Goal: Information Seeking & Learning: Understand process/instructions

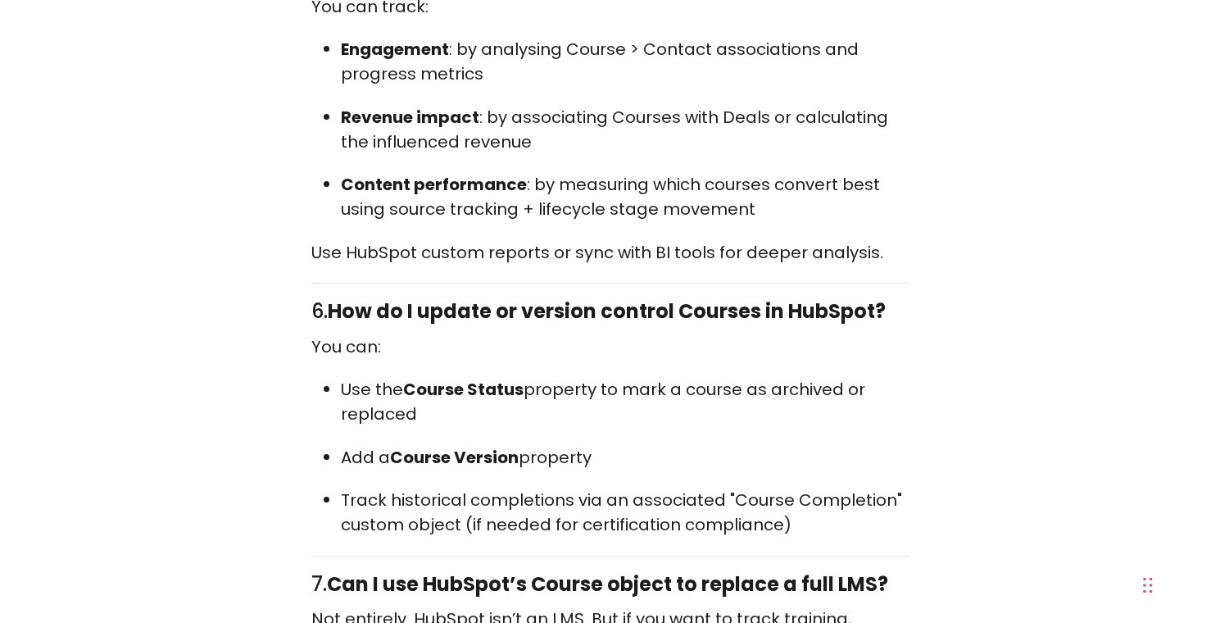
scroll to position [8252, 0]
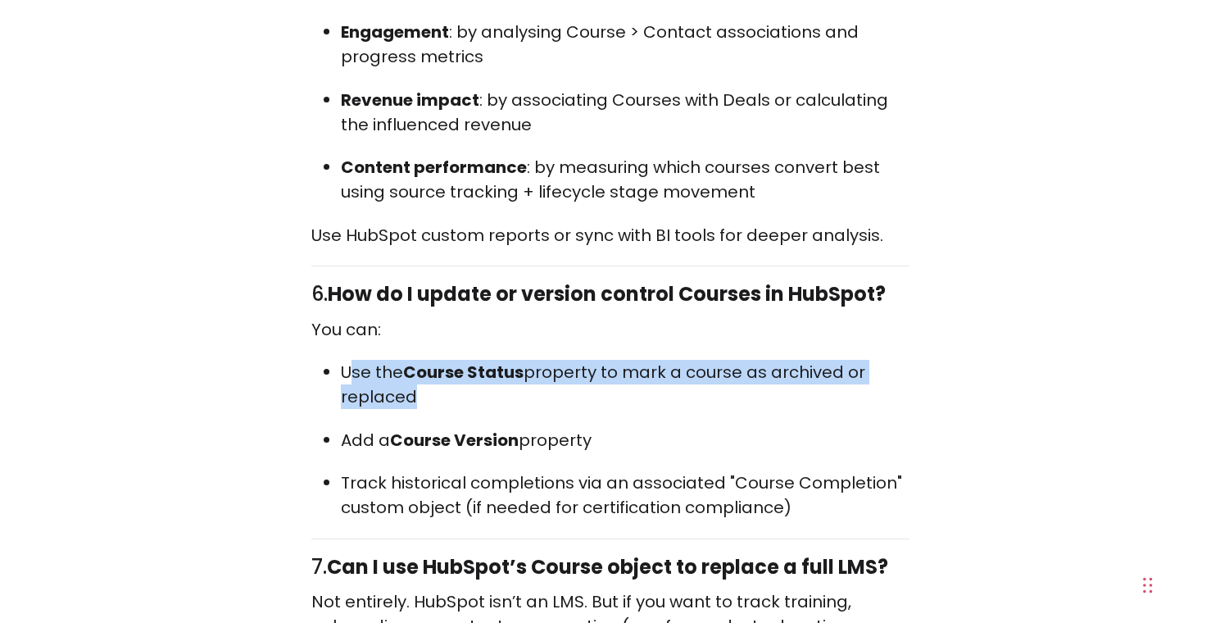
drag, startPoint x: 350, startPoint y: 288, endPoint x: 401, endPoint y: 315, distance: 57.2
click at [401, 360] on p "Use the Course Status property to mark a course as archived or replaced" at bounding box center [625, 384] width 569 height 49
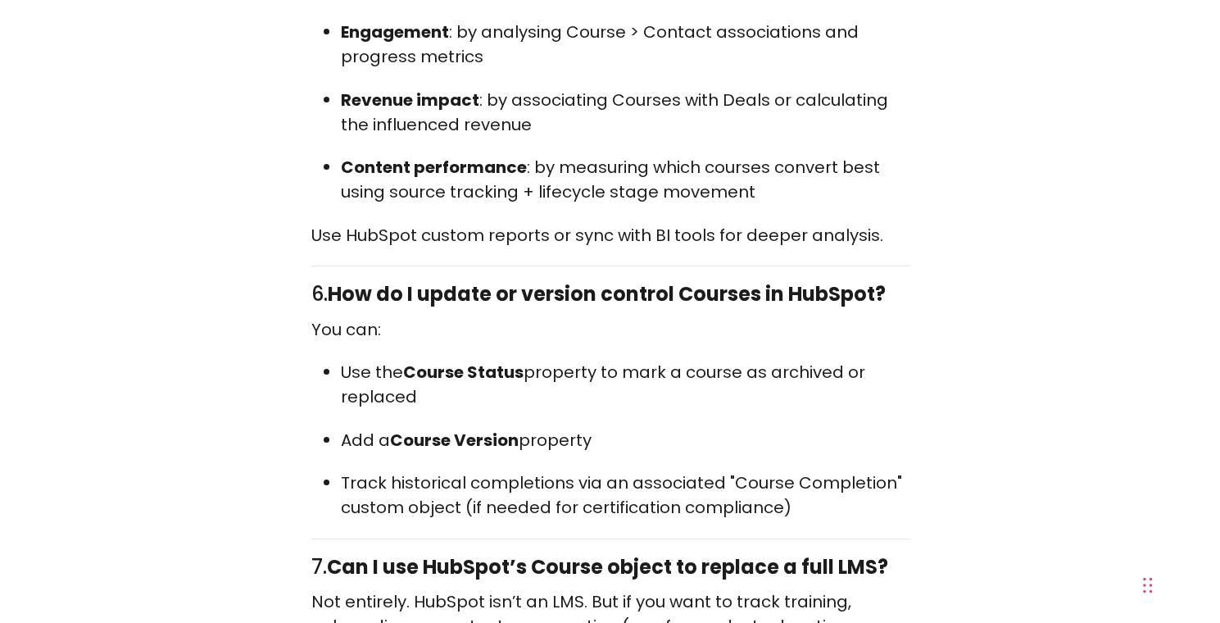
drag, startPoint x: 499, startPoint y: 332, endPoint x: 343, endPoint y: 278, distance: 165.6
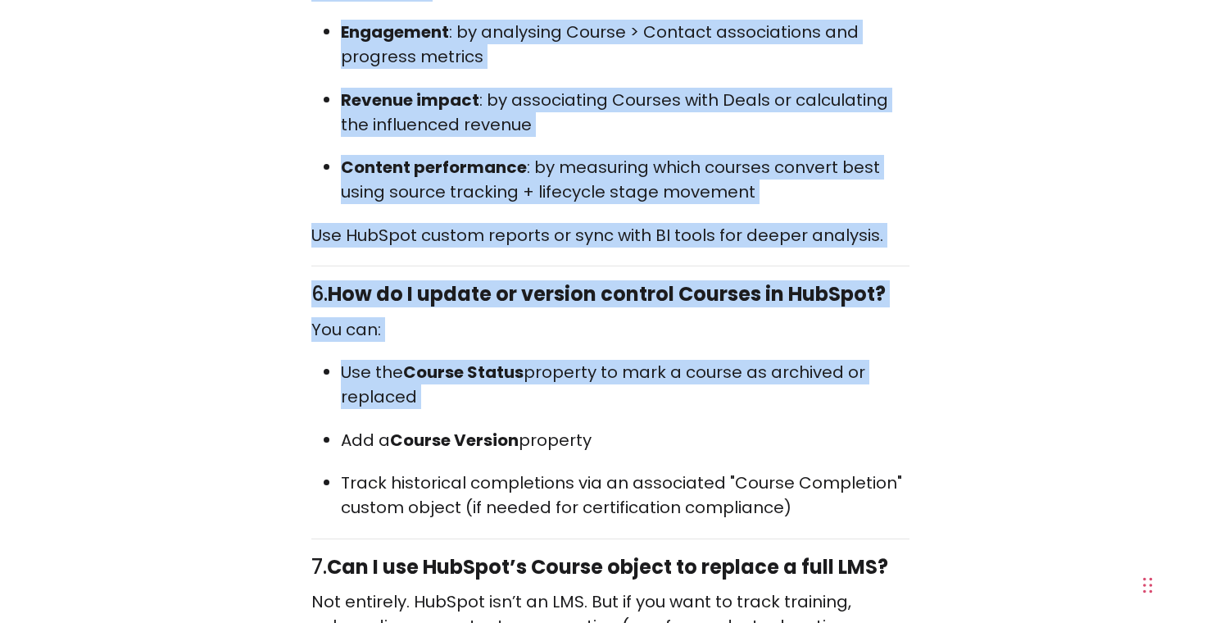
drag, startPoint x: 343, startPoint y: 278, endPoint x: 470, endPoint y: 334, distance: 139.8
click at [472, 360] on p "Use the Course Status property to mark a course as archived or replaced" at bounding box center [625, 384] width 569 height 49
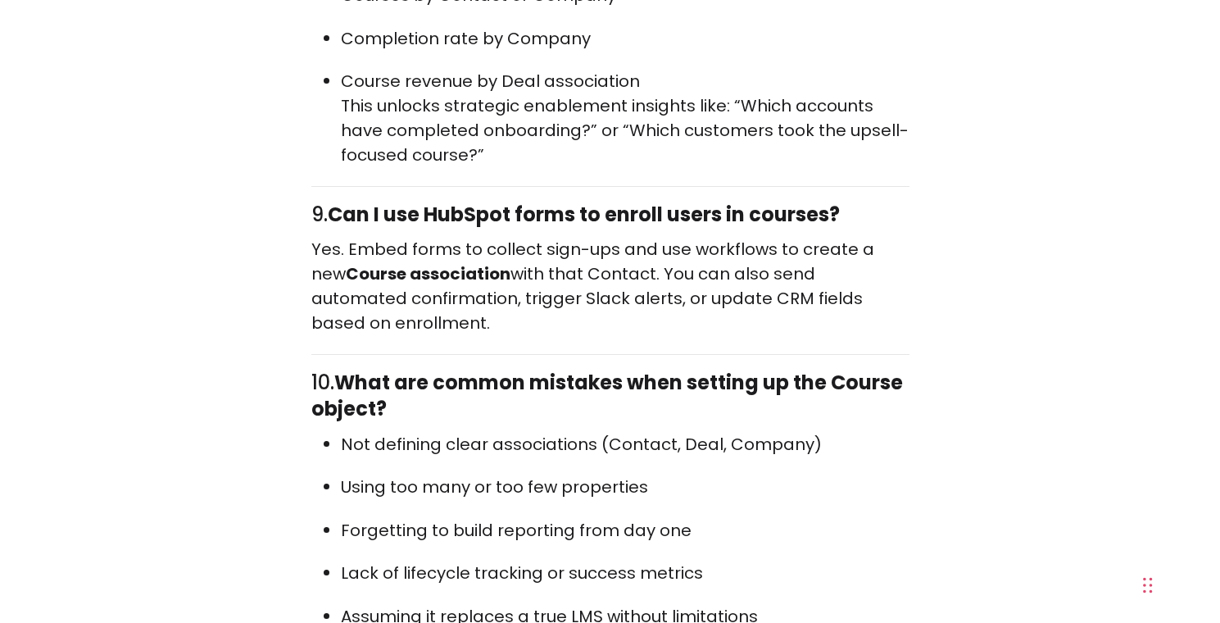
scroll to position [9163, 0]
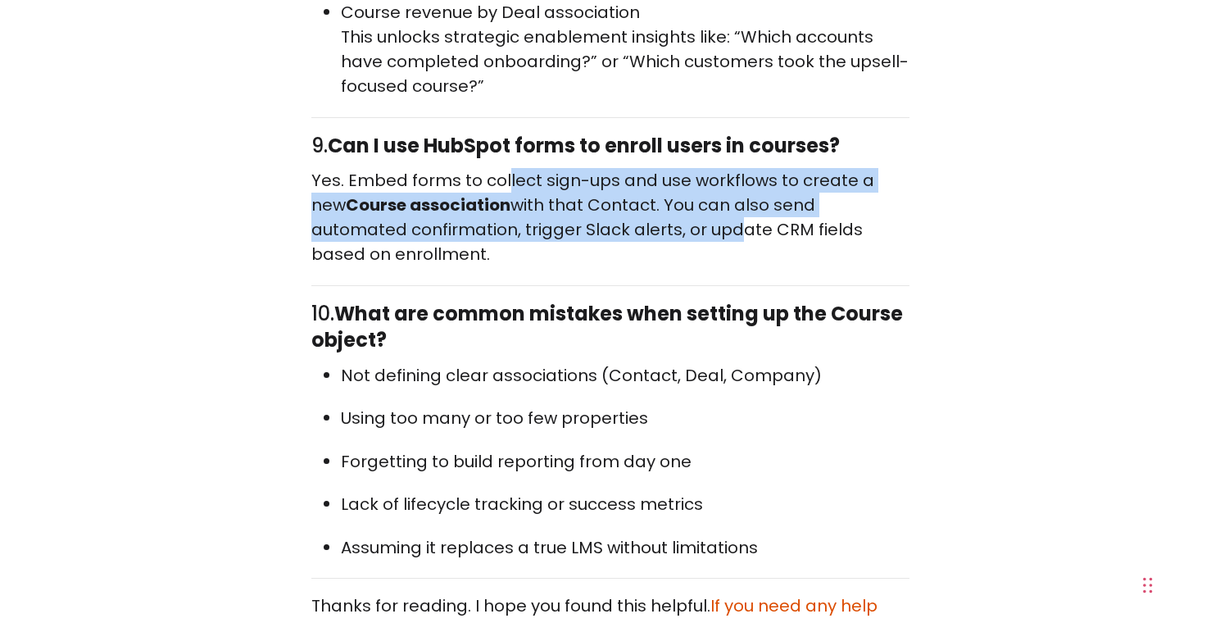
drag, startPoint x: 508, startPoint y: 108, endPoint x: 628, endPoint y: 157, distance: 129.0
click at [627, 168] on p "Yes. Embed forms to collect sign-ups and use workflows to create a new Course a…" at bounding box center [610, 217] width 598 height 98
click at [630, 168] on p "Yes. Embed forms to collect sign-ups and use workflows to create a new Course a…" at bounding box center [610, 217] width 598 height 98
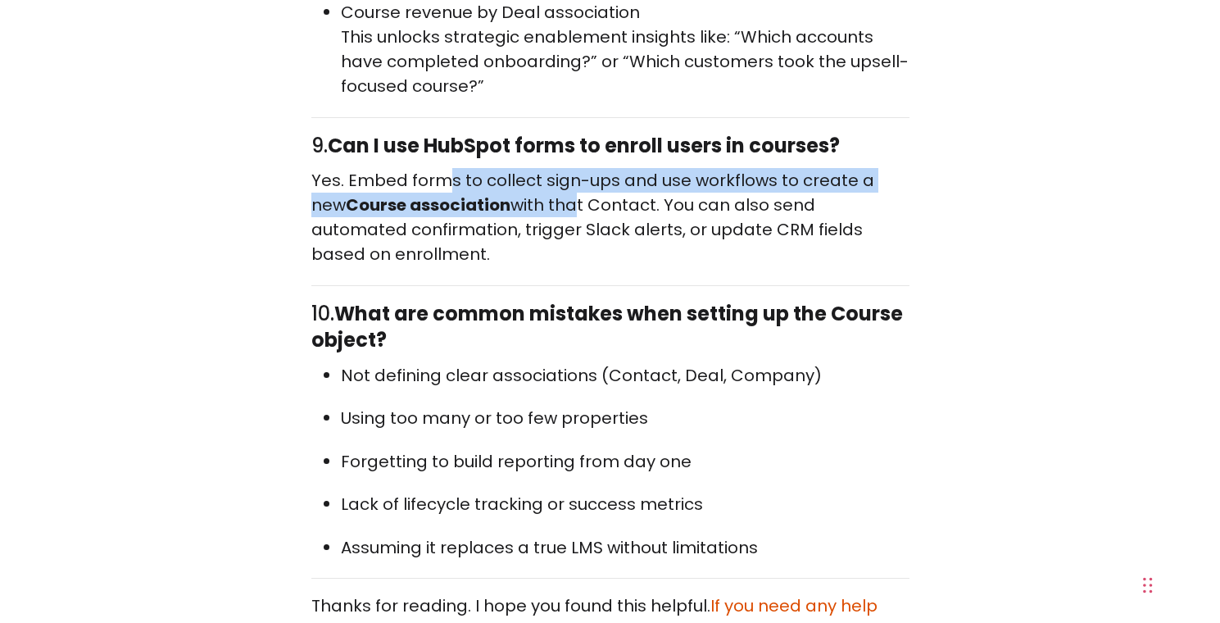
drag, startPoint x: 450, startPoint y: 95, endPoint x: 529, endPoint y: 128, distance: 86.0
click at [529, 168] on p "Yes. Embed forms to collect sign-ups and use workflows to create a new Course a…" at bounding box center [610, 217] width 598 height 98
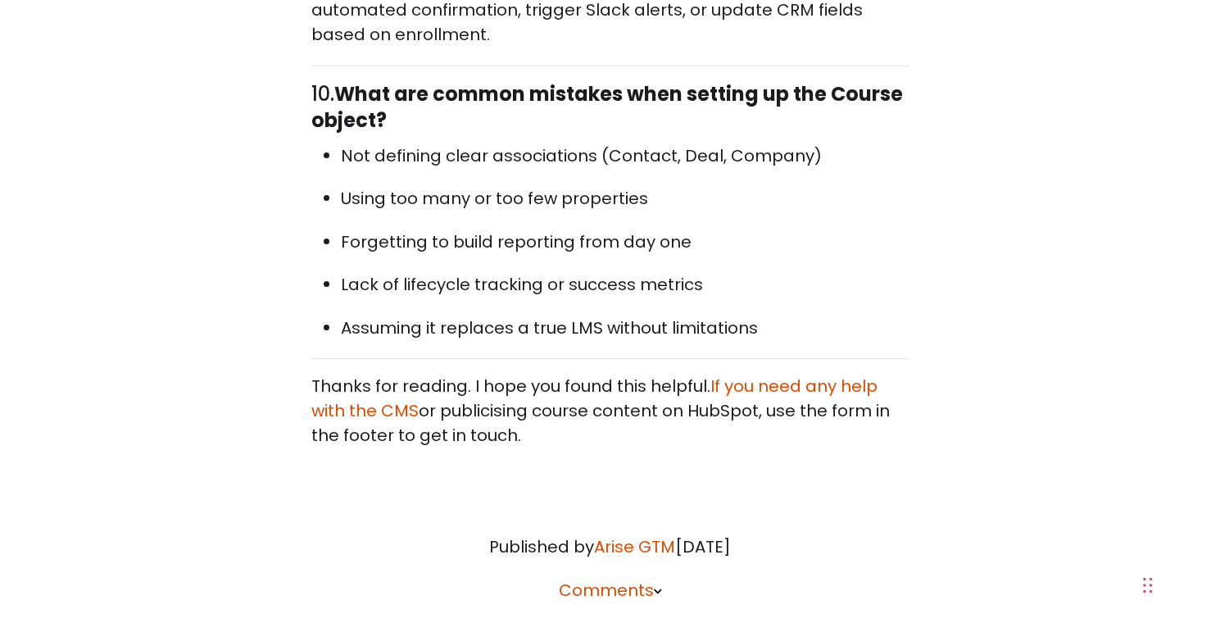
scroll to position [9451, 0]
